Goal: Task Accomplishment & Management: Use online tool/utility

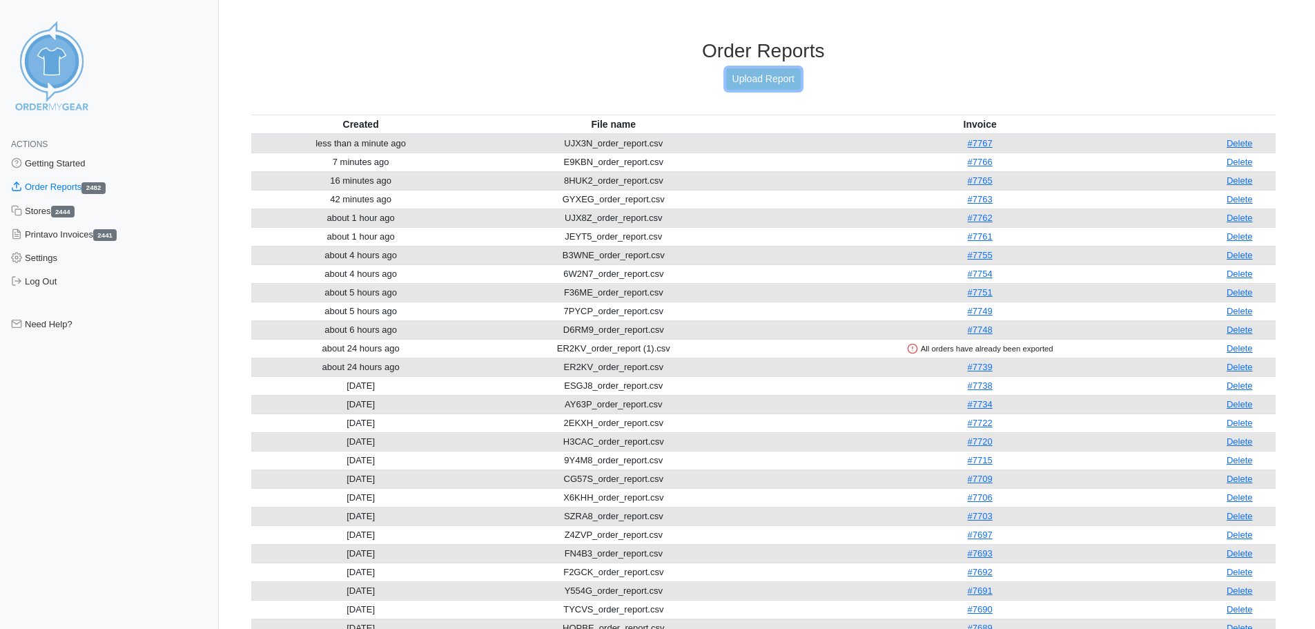
click at [767, 81] on link "Upload Report" at bounding box center [763, 78] width 75 height 21
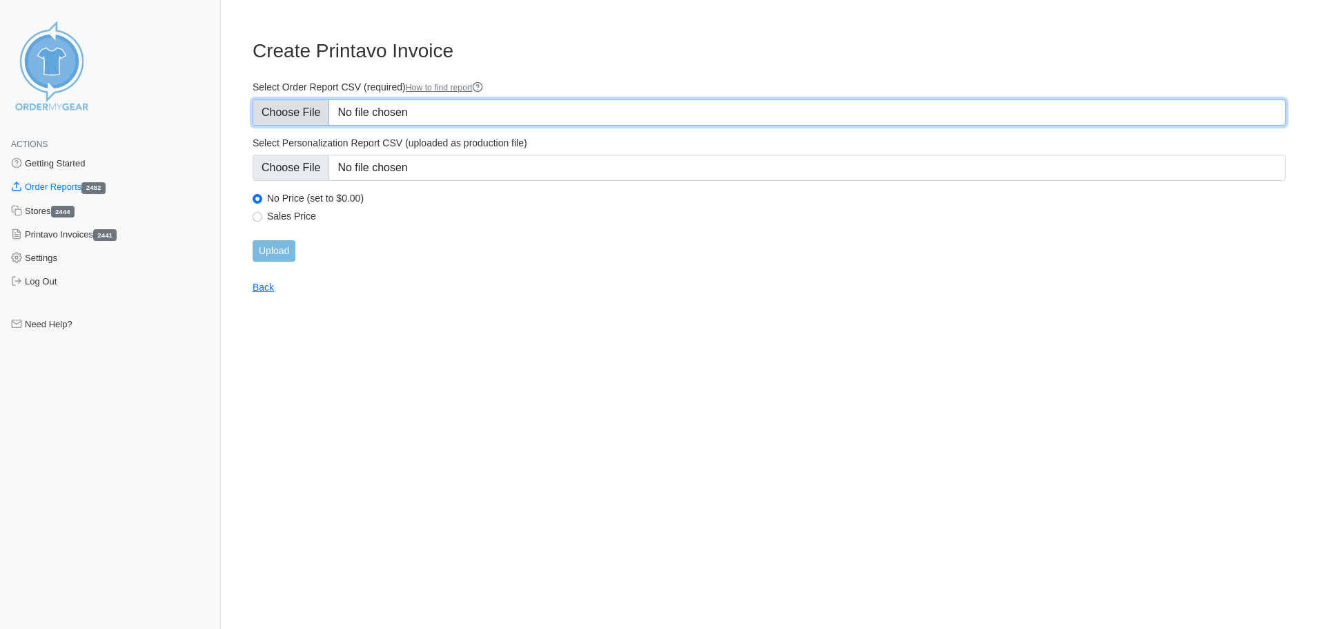
click at [311, 115] on input "Select Order Report CSV (required) How to find report" at bounding box center [769, 112] width 1033 height 26
type input "C:\fakepath\UJX3N_order_report (1).csv"
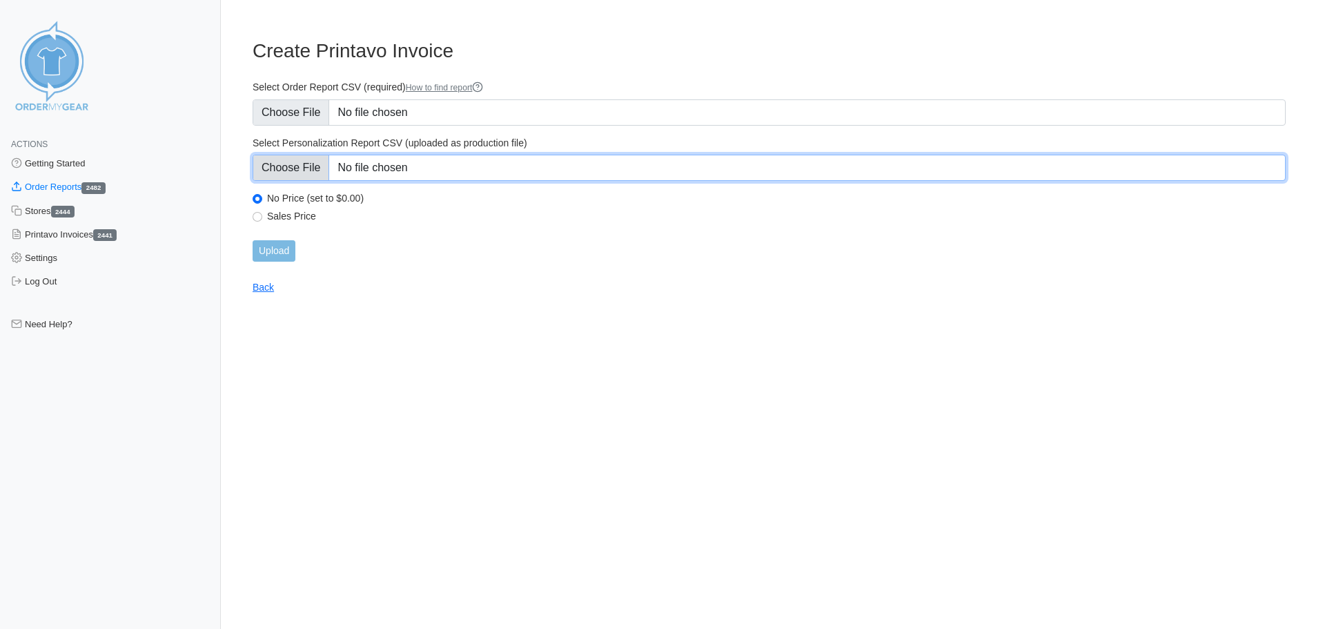
click at [292, 166] on input "Select Personalization Report CSV (uploaded as production file)" at bounding box center [769, 168] width 1033 height 26
type input "C:\fakepath\UJX3N_personalization_report (1).csv"
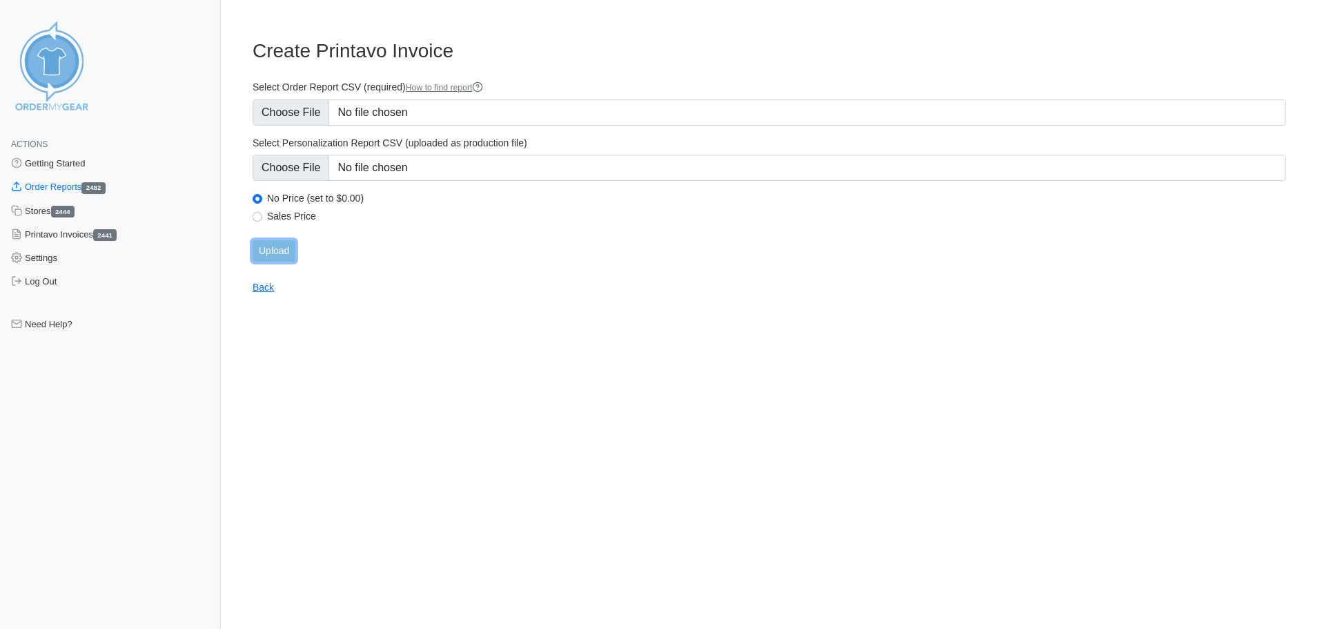
click at [275, 251] on input "Upload" at bounding box center [274, 250] width 43 height 21
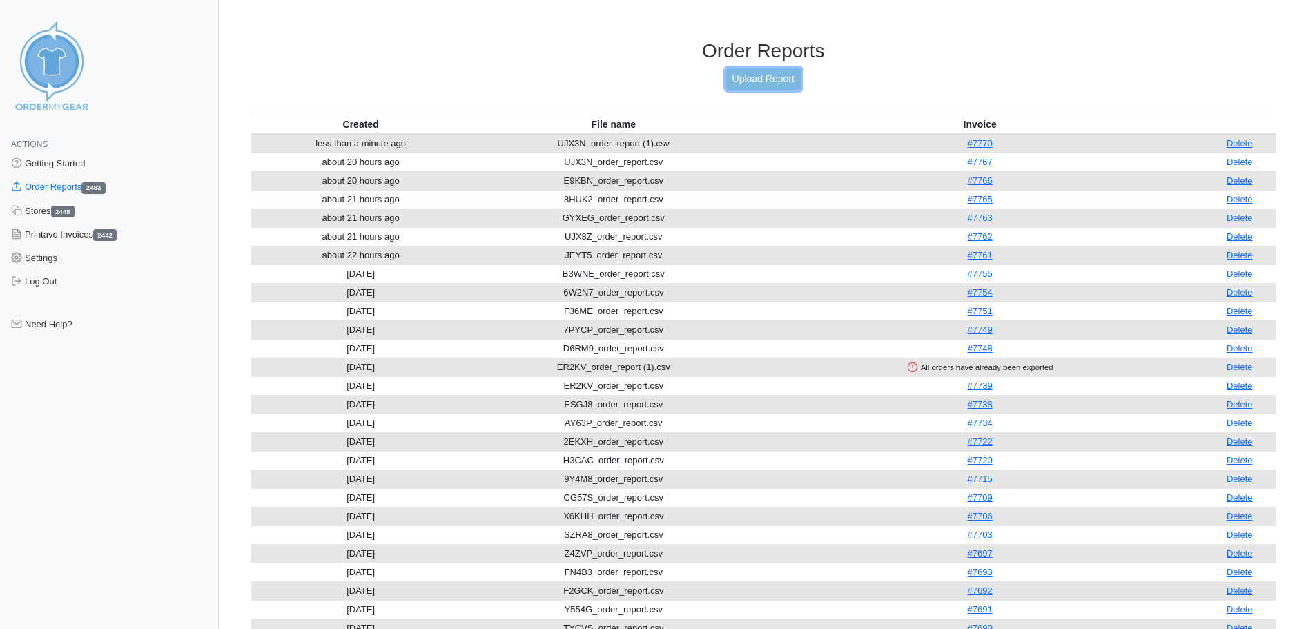
click at [751, 86] on link "Upload Report" at bounding box center [763, 78] width 75 height 21
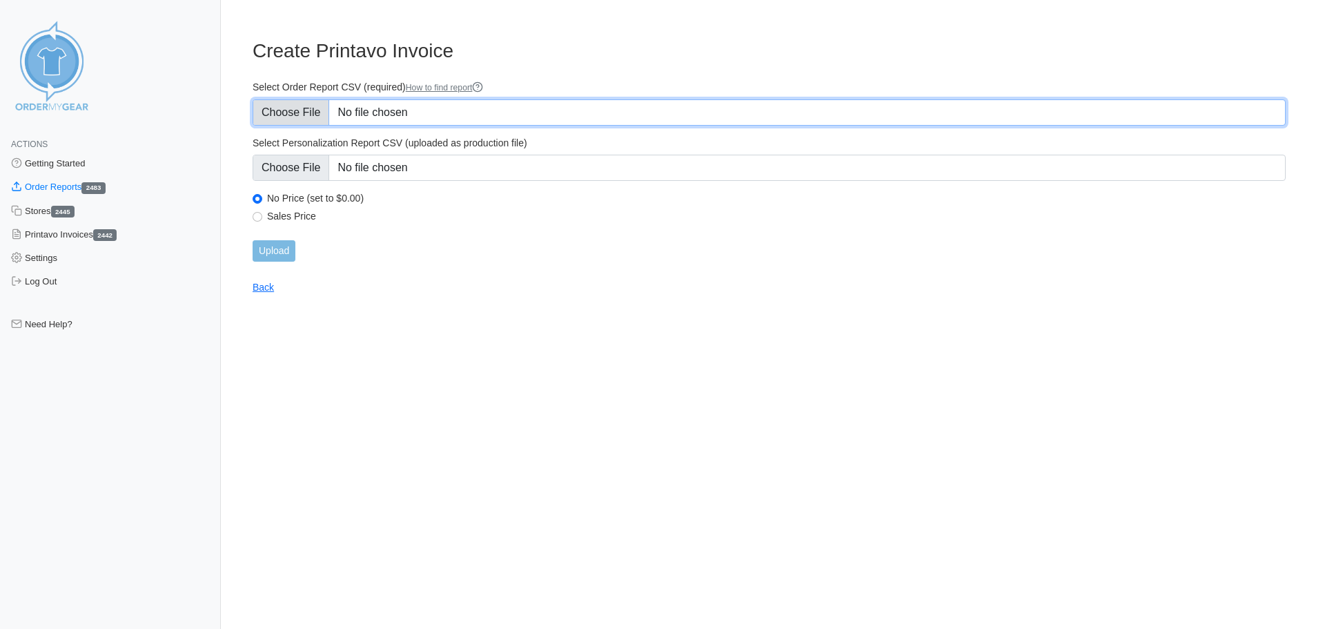
click at [306, 118] on input "Select Order Report CSV (required) How to find report" at bounding box center [769, 112] width 1033 height 26
type input "C:\fakepath\AM8VK_order_report.csv"
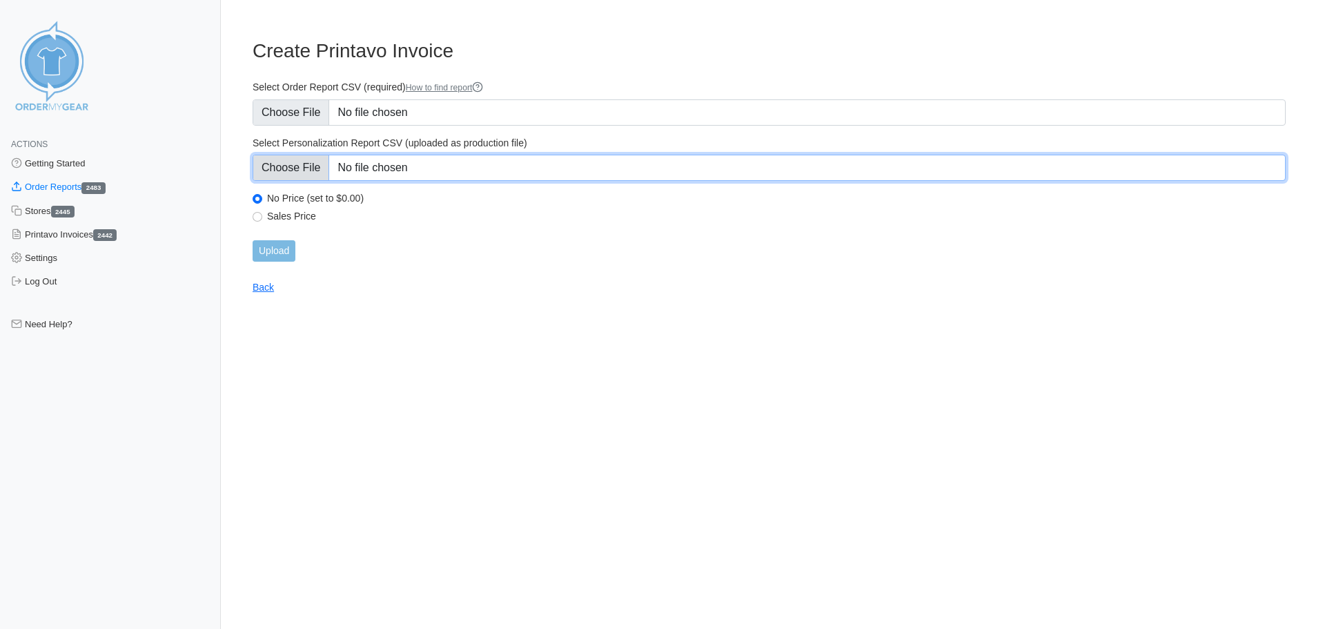
click at [290, 172] on input "Select Personalization Report CSV (uploaded as production file)" at bounding box center [769, 168] width 1033 height 26
type input "C:\fakepath\AM8VK_personalization_report.csv"
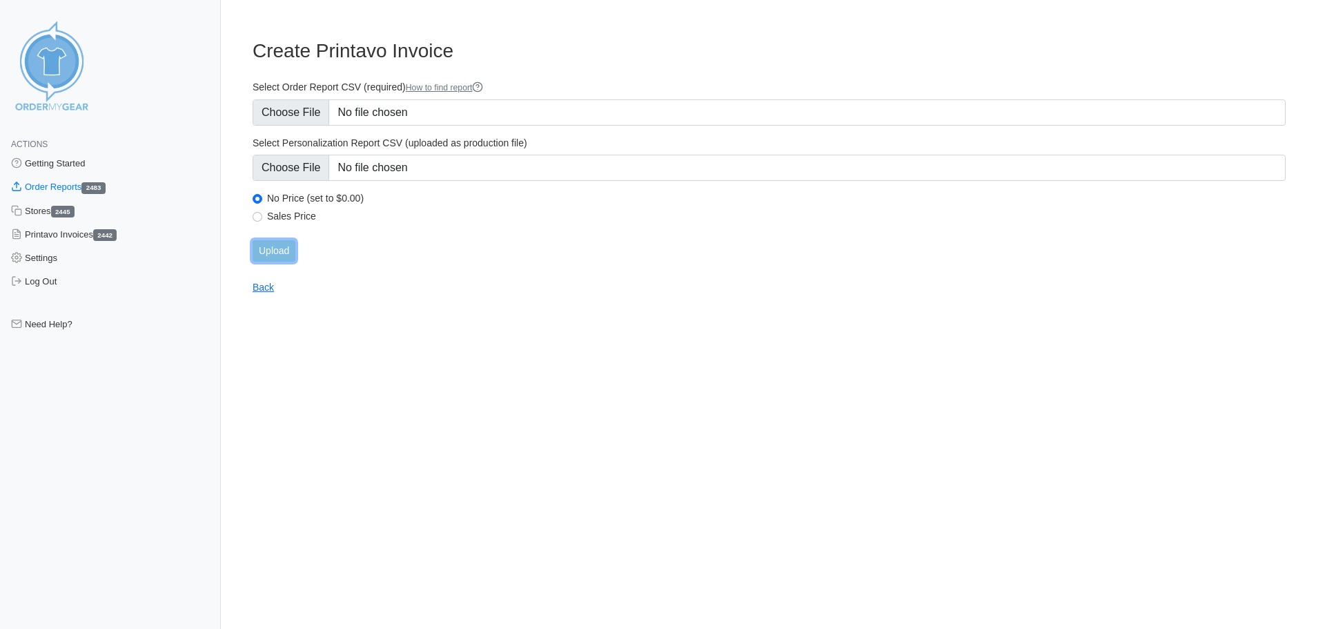
click at [273, 255] on input "Upload" at bounding box center [274, 250] width 43 height 21
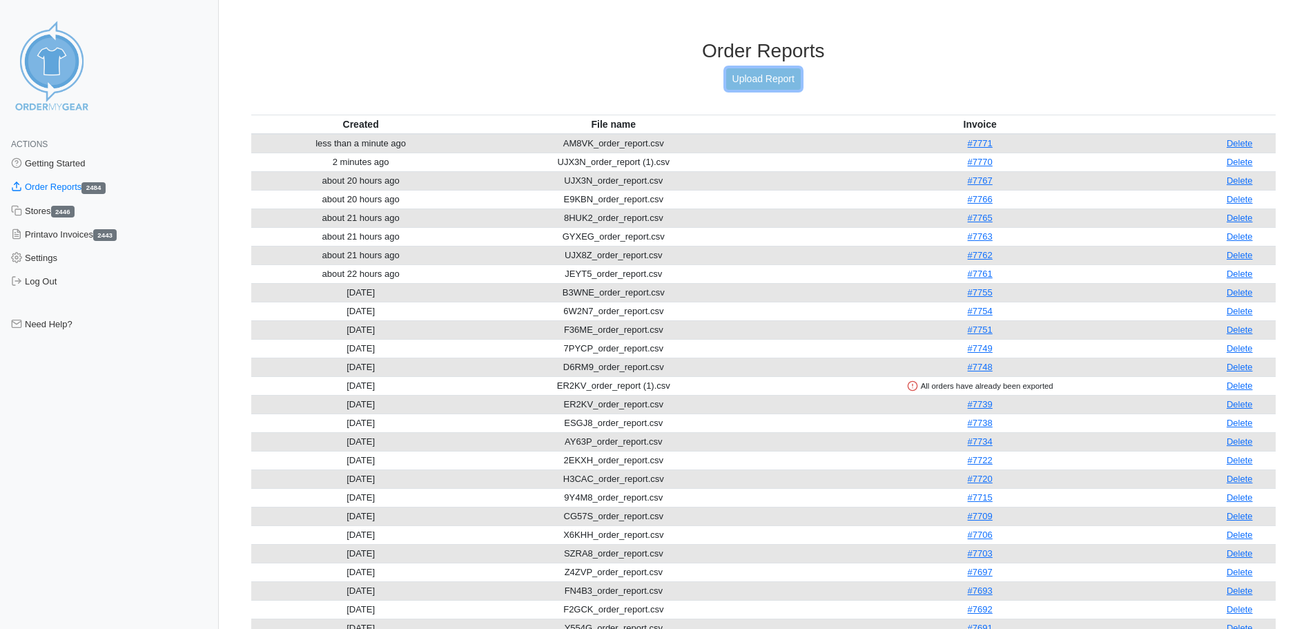
click at [751, 82] on link "Upload Report" at bounding box center [763, 78] width 75 height 21
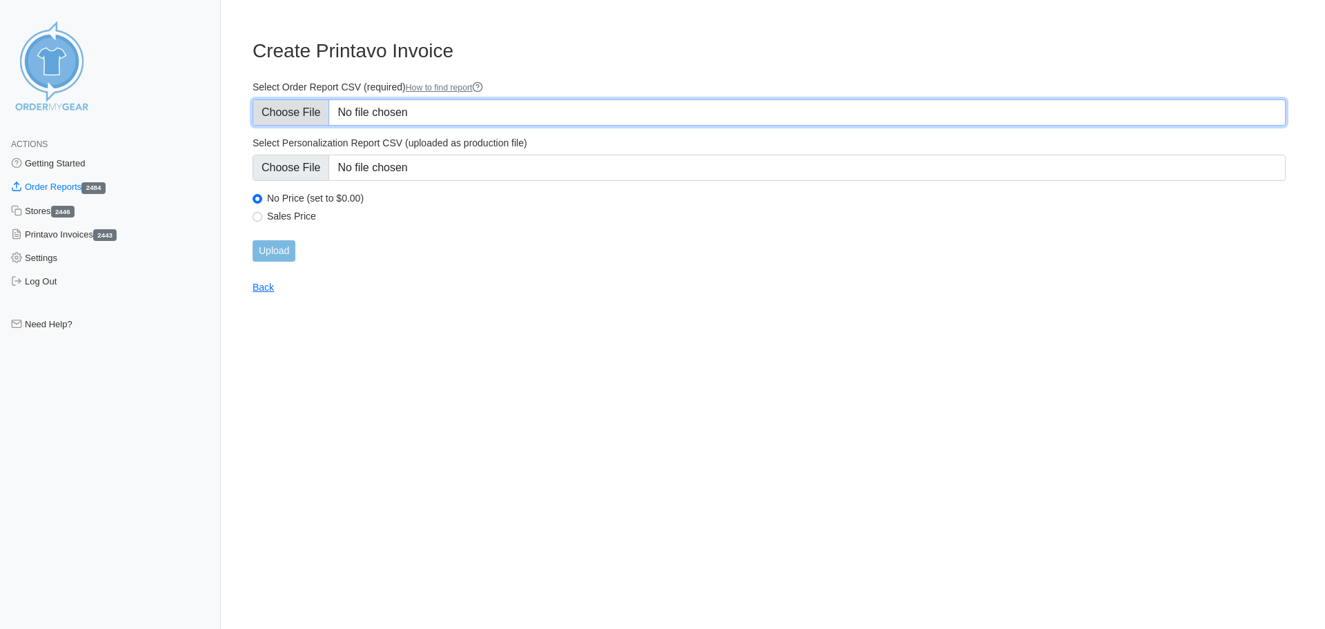
click at [313, 107] on input "Select Order Report CSV (required) How to find report" at bounding box center [769, 112] width 1033 height 26
type input "C:\fakepath\A7X94_order_report.csv"
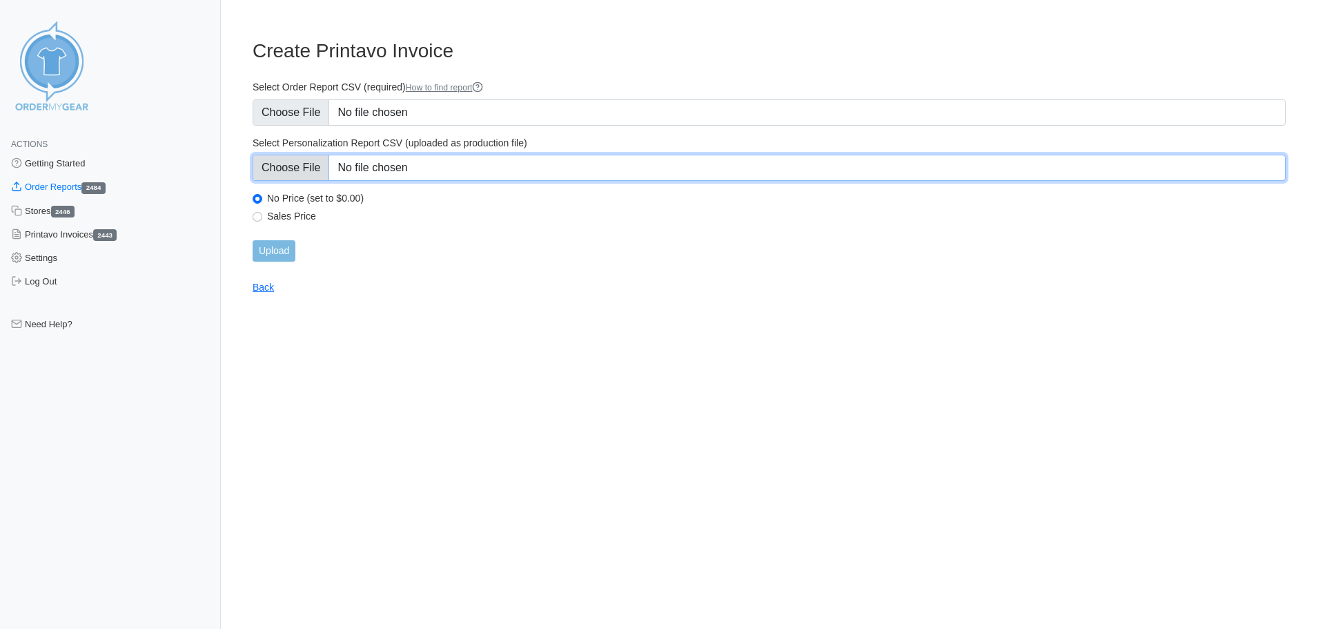
click at [302, 168] on input "Select Personalization Report CSV (uploaded as production file)" at bounding box center [769, 168] width 1033 height 26
type input "C:\fakepath\A7X94_personalization_report.csv"
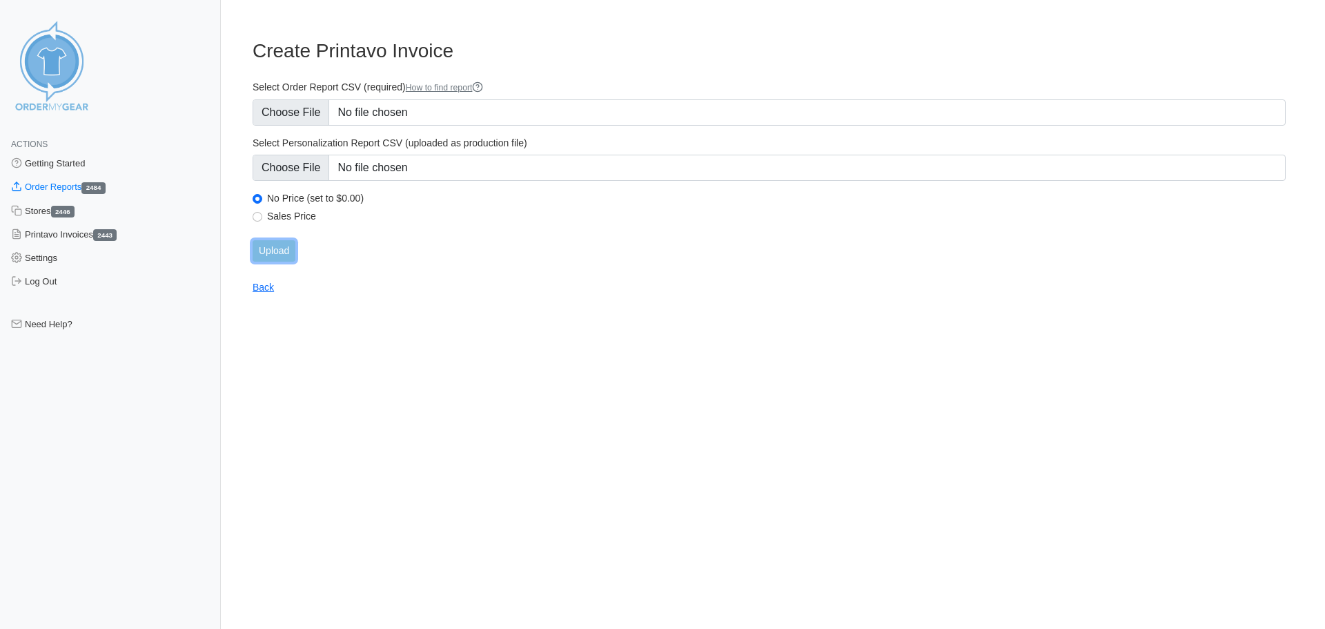
click at [277, 253] on input "Upload" at bounding box center [274, 250] width 43 height 21
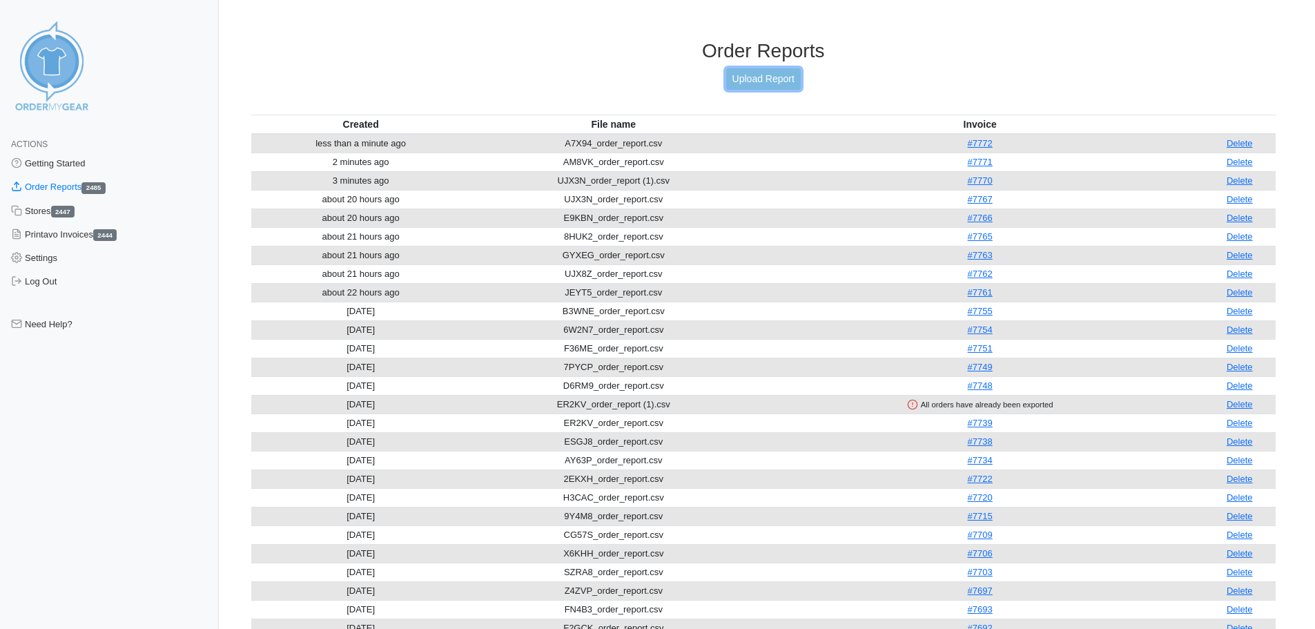
click at [768, 75] on link "Upload Report" at bounding box center [763, 78] width 75 height 21
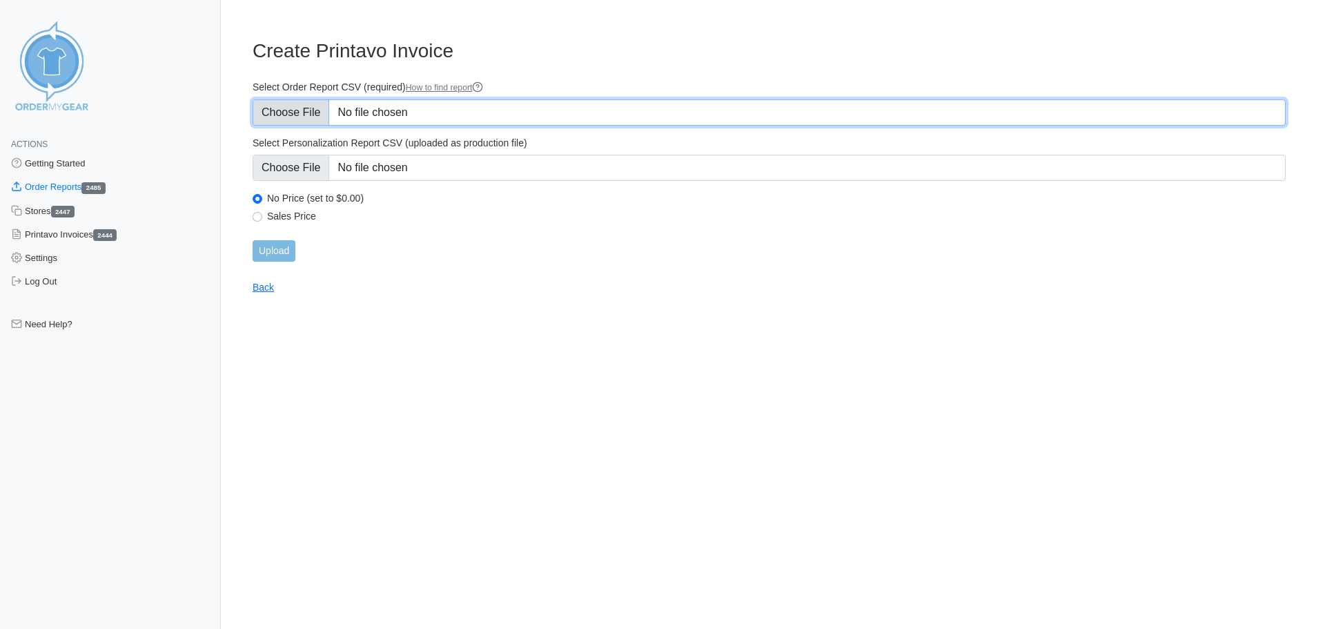
click at [309, 113] on input "Select Order Report CSV (required) How to find report" at bounding box center [769, 112] width 1033 height 26
type input "C:\fakepath\EHBW2_order_report.csv"
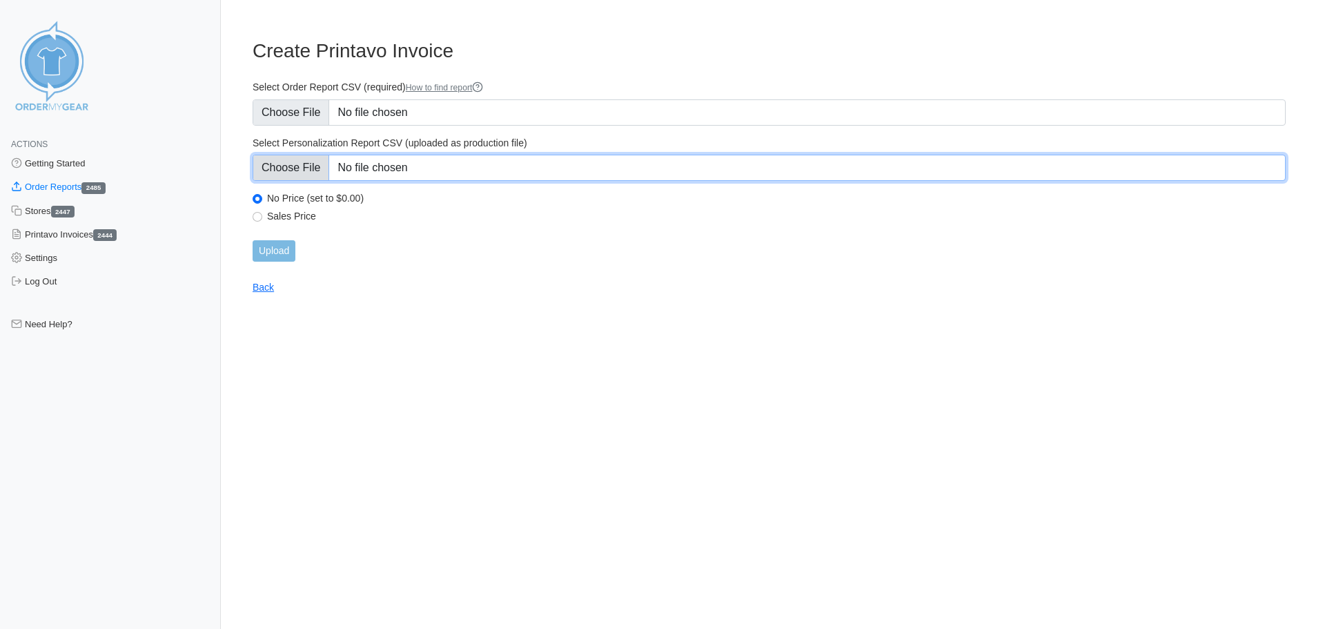
click at [319, 169] on input "Select Personalization Report CSV (uploaded as production file)" at bounding box center [769, 168] width 1033 height 26
type input "C:\fakepath\EHBW2_personalization_report.csv"
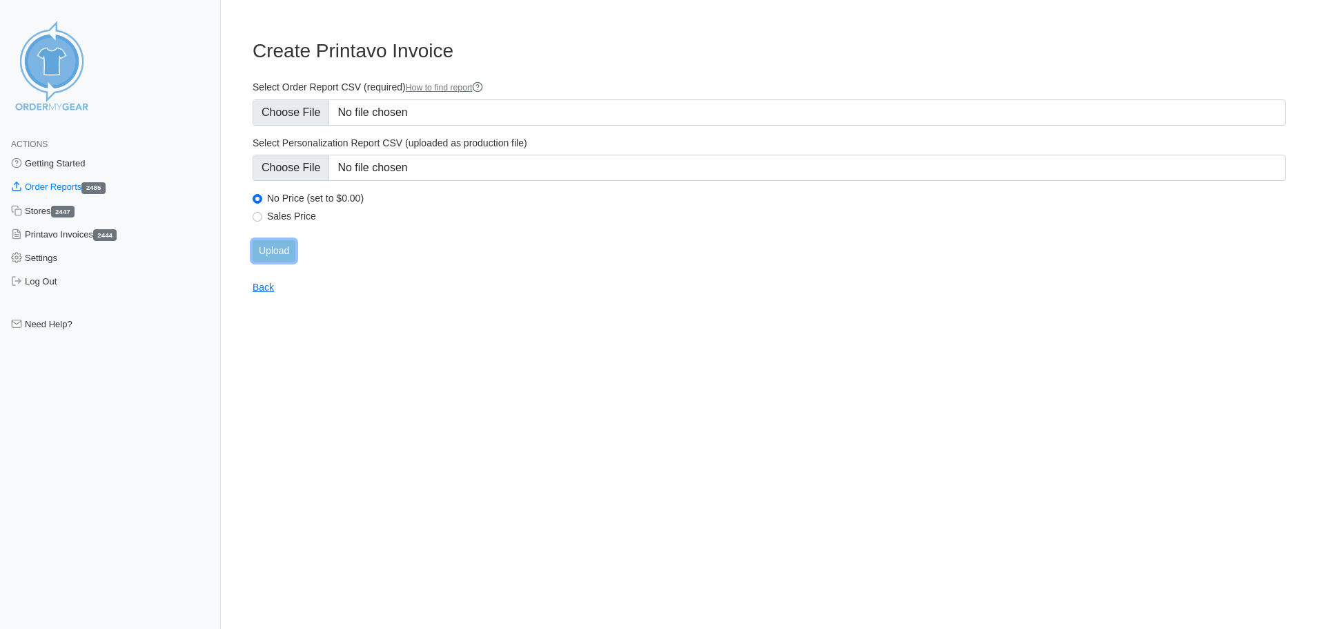
click at [262, 254] on input "Upload" at bounding box center [274, 250] width 43 height 21
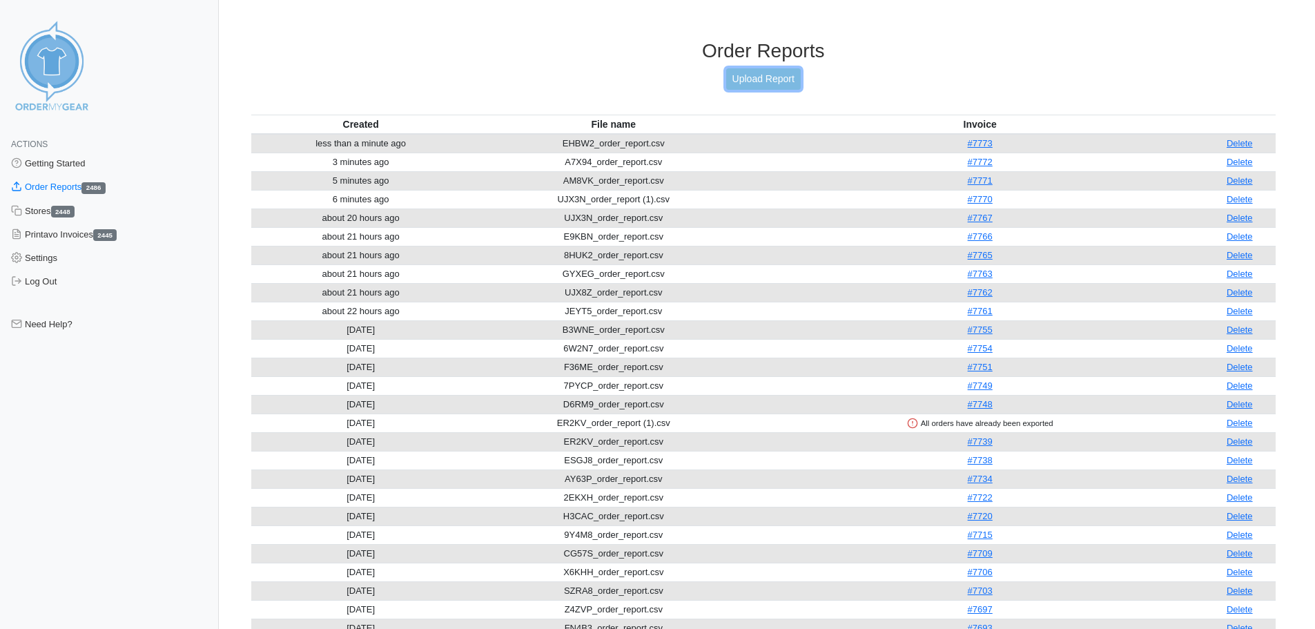
click at [741, 79] on link "Upload Report" at bounding box center [763, 78] width 75 height 21
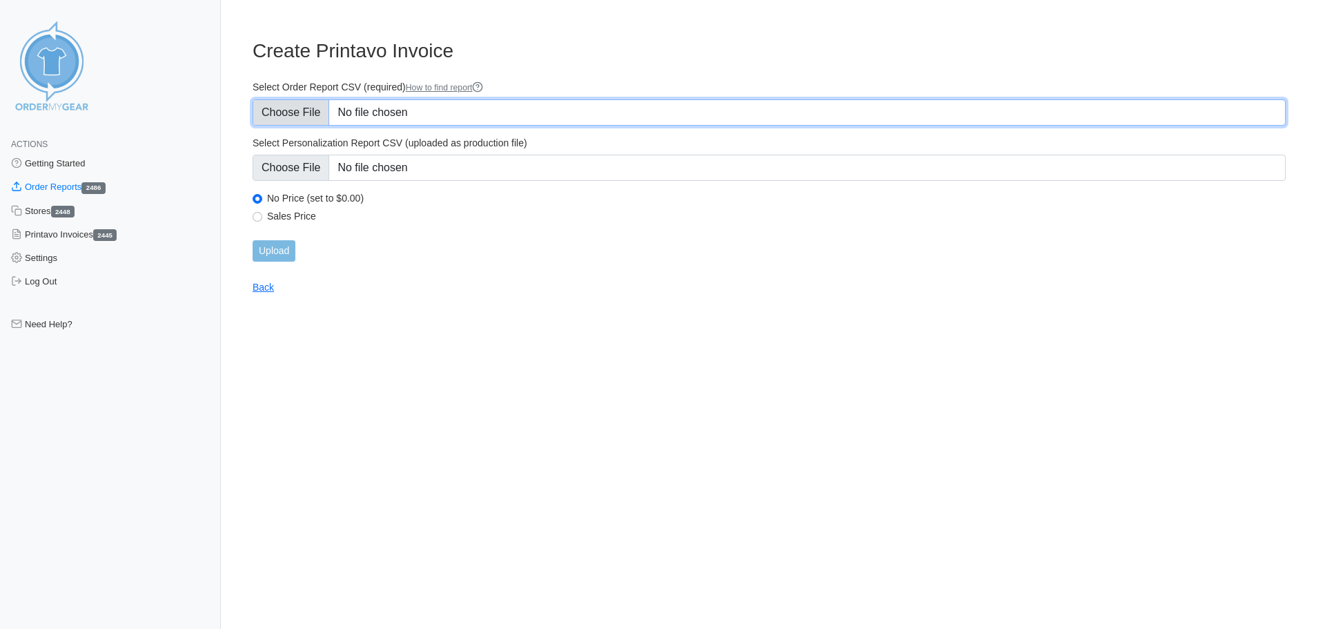
click at [316, 115] on input "Select Order Report CSV (required) How to find report" at bounding box center [769, 112] width 1033 height 26
type input "C:\fakepath\7TRVR_order_report.csv"
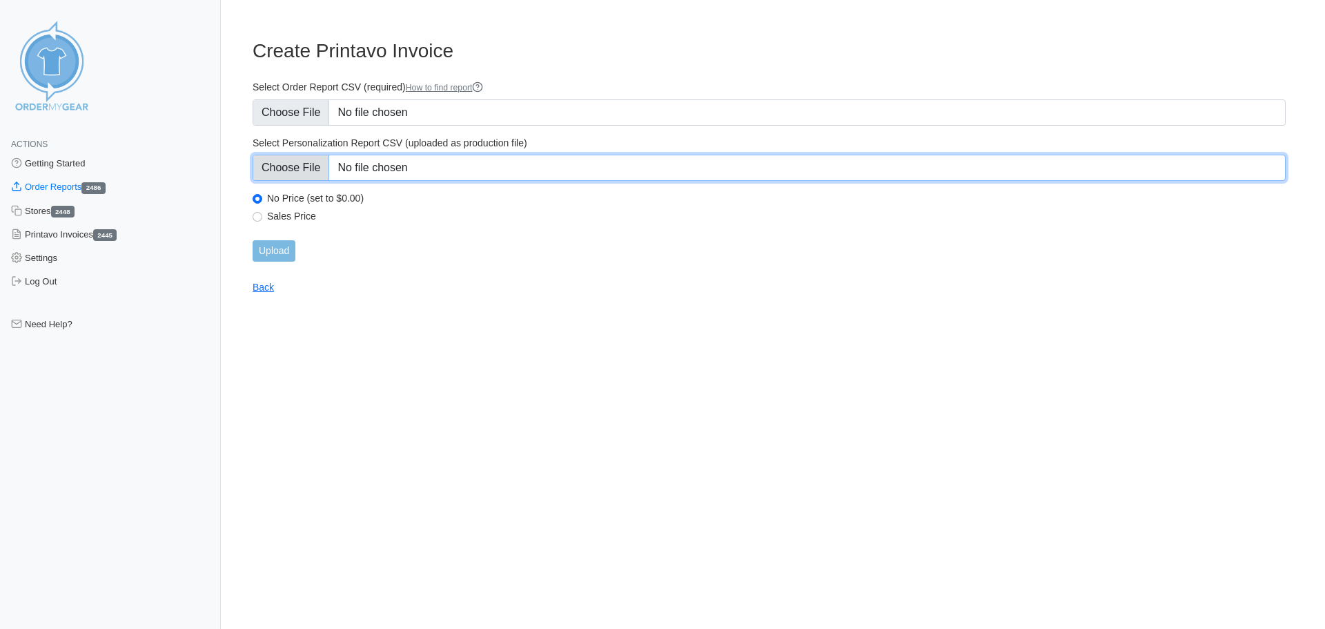
click at [289, 164] on input "Select Personalization Report CSV (uploaded as production file)" at bounding box center [769, 168] width 1033 height 26
type input "C:\fakepath\7TRVR_personalization_report.csv"
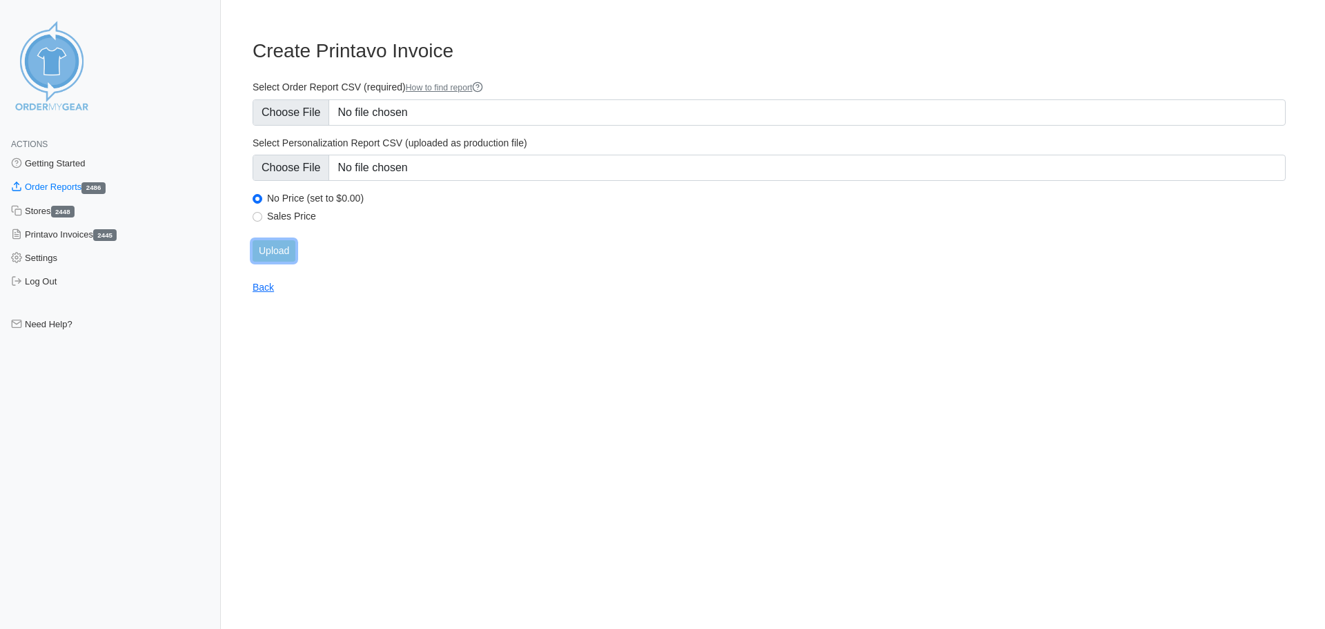
click at [284, 255] on input "Upload" at bounding box center [274, 250] width 43 height 21
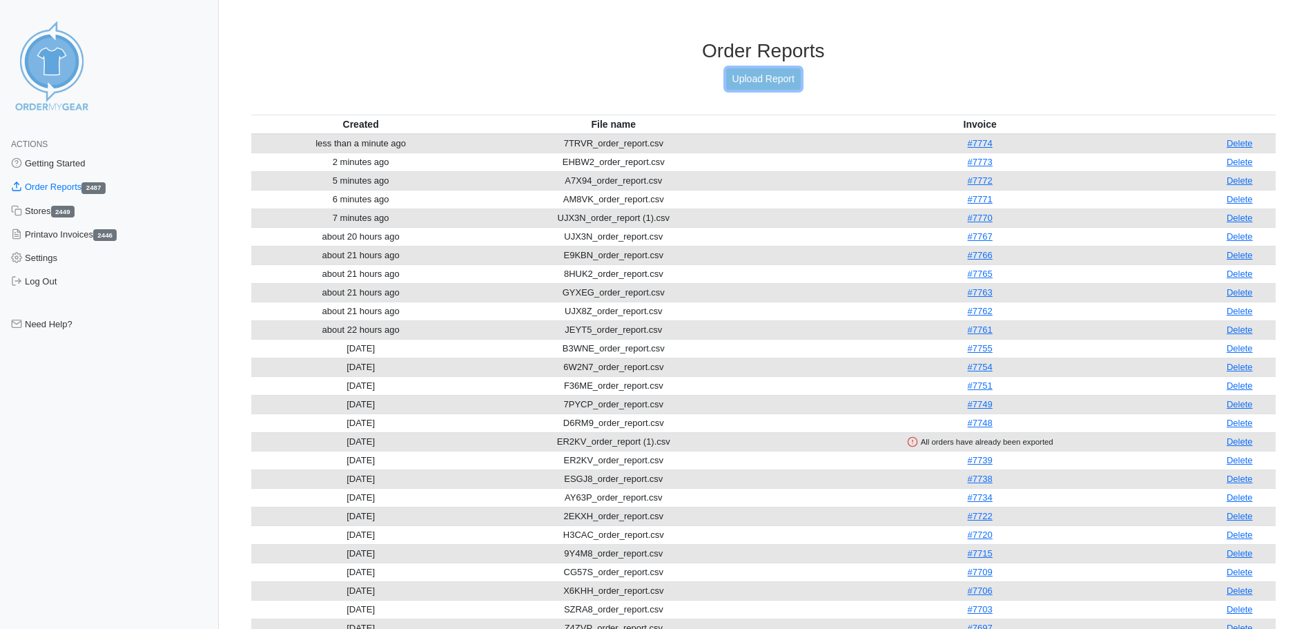
click at [759, 76] on link "Upload Report" at bounding box center [763, 78] width 75 height 21
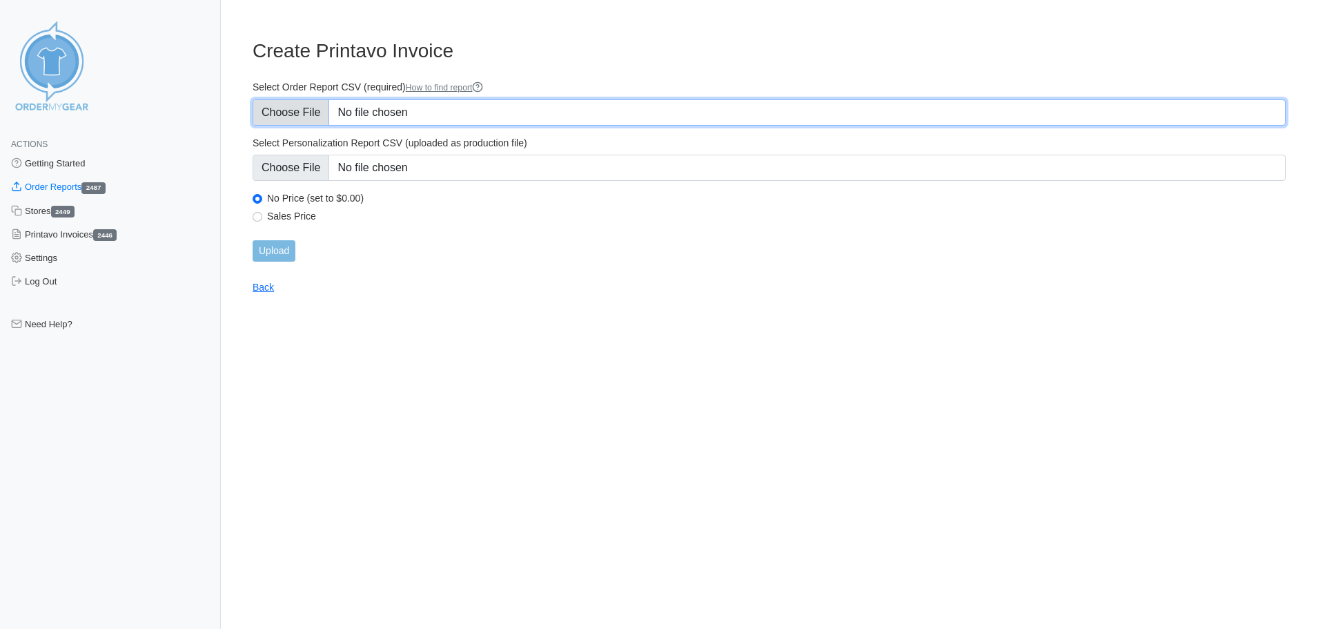
click at [318, 113] on input "Select Order Report CSV (required) How to find report" at bounding box center [769, 112] width 1033 height 26
type input "C:\fakepath\6FA45_order_report.csv"
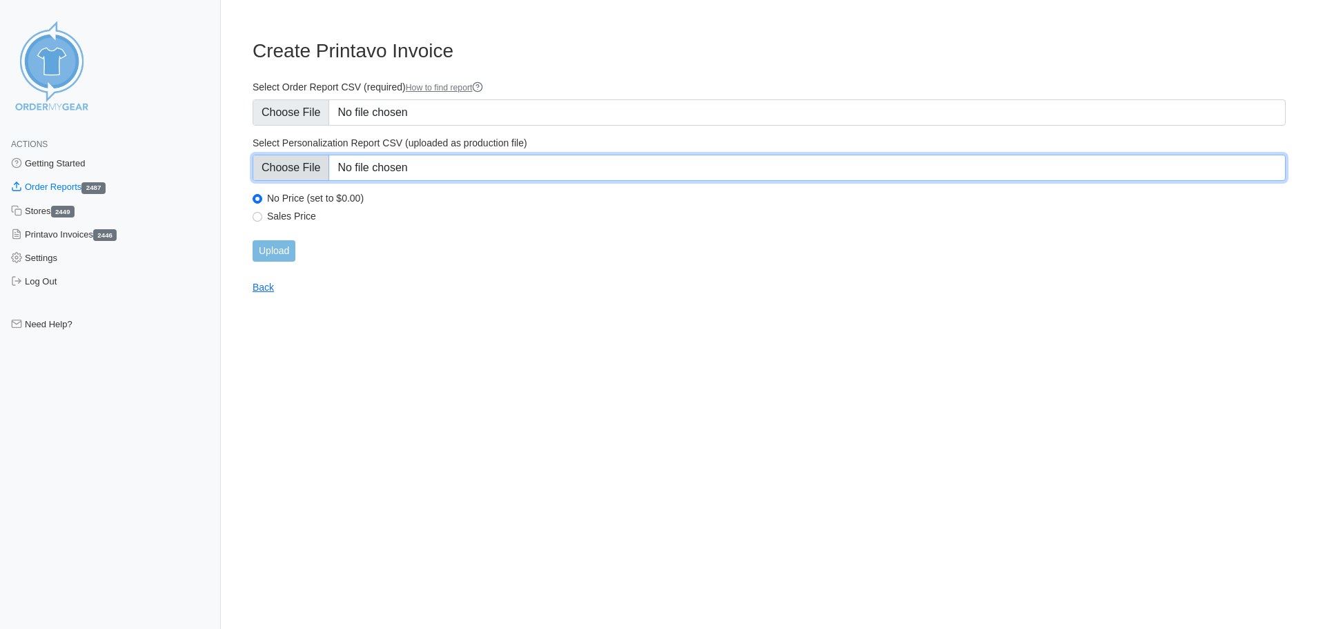
click at [274, 168] on input "Select Personalization Report CSV (uploaded as production file)" at bounding box center [769, 168] width 1033 height 26
type input "C:\fakepath\6FA45_personalization_report.csv"
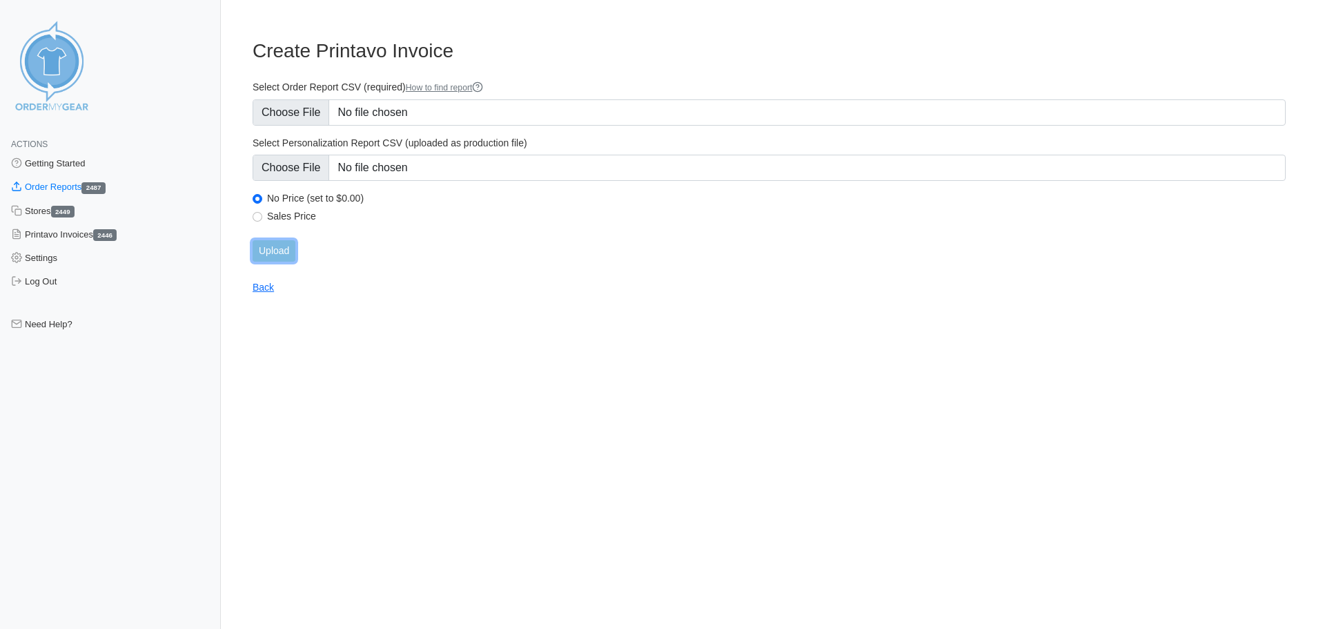
click at [279, 246] on input "Upload" at bounding box center [274, 250] width 43 height 21
